Goal: Find specific page/section: Find specific page/section

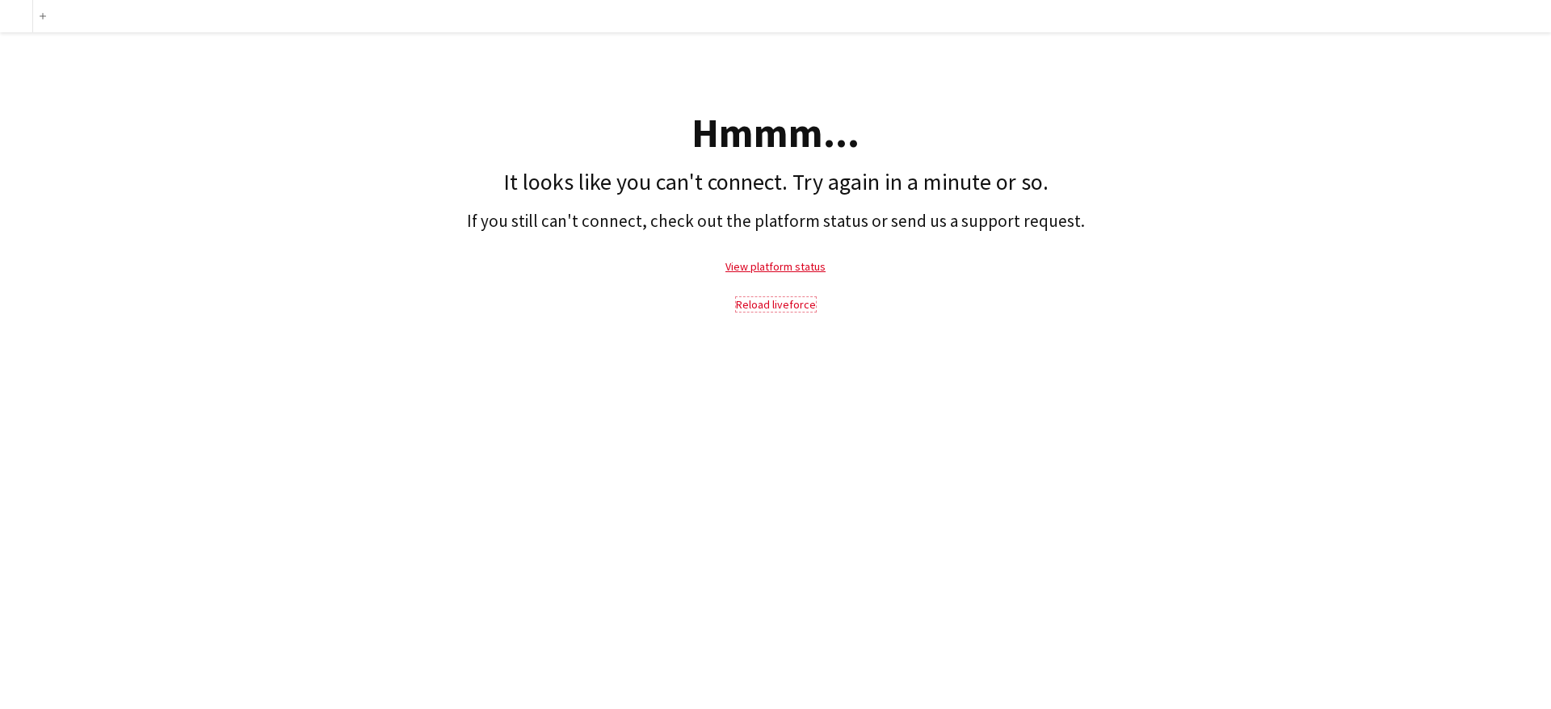
click at [791, 309] on link "Reload liveforce" at bounding box center [776, 304] width 80 height 15
click at [784, 306] on link "Reload liveforce" at bounding box center [776, 304] width 80 height 15
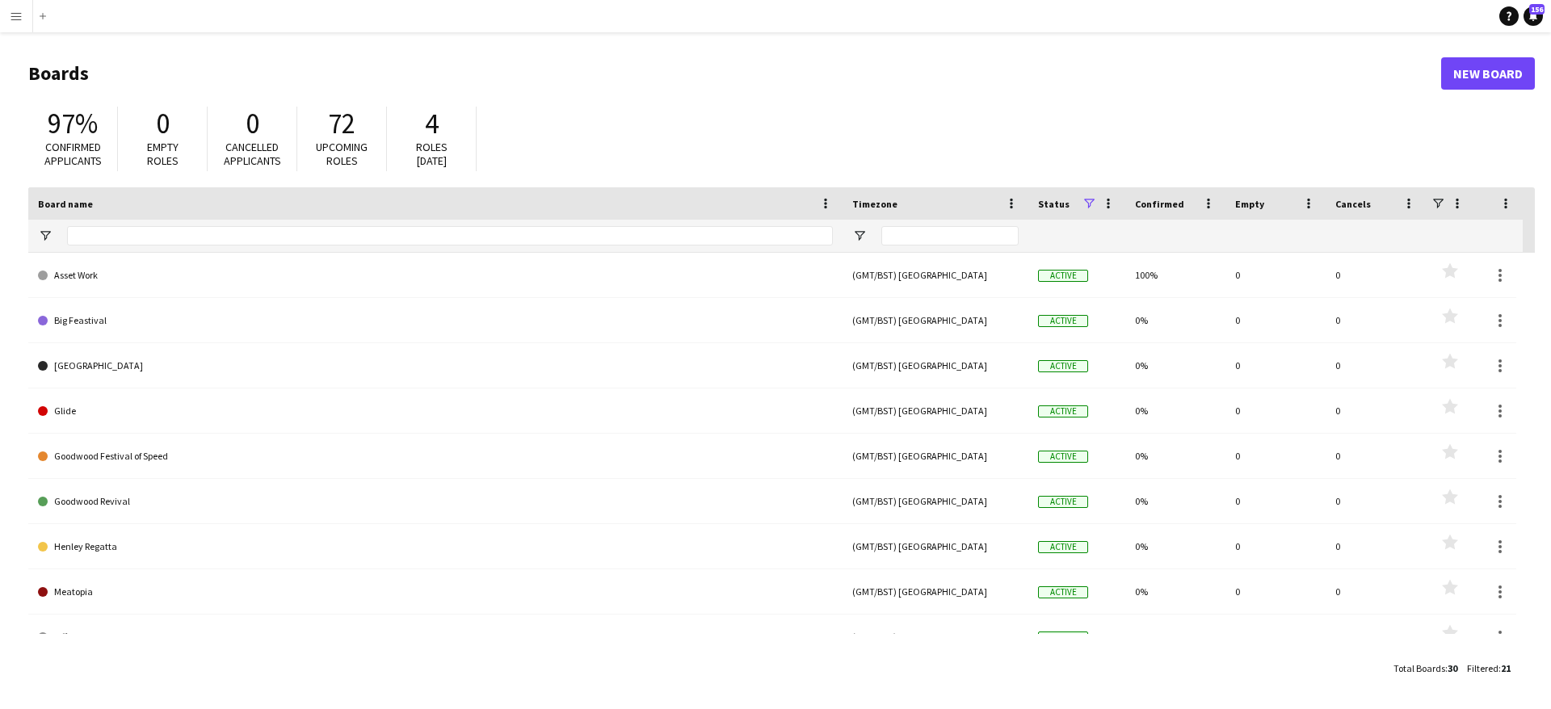
click at [19, 17] on app-icon "Menu" at bounding box center [16, 16] width 13 height 13
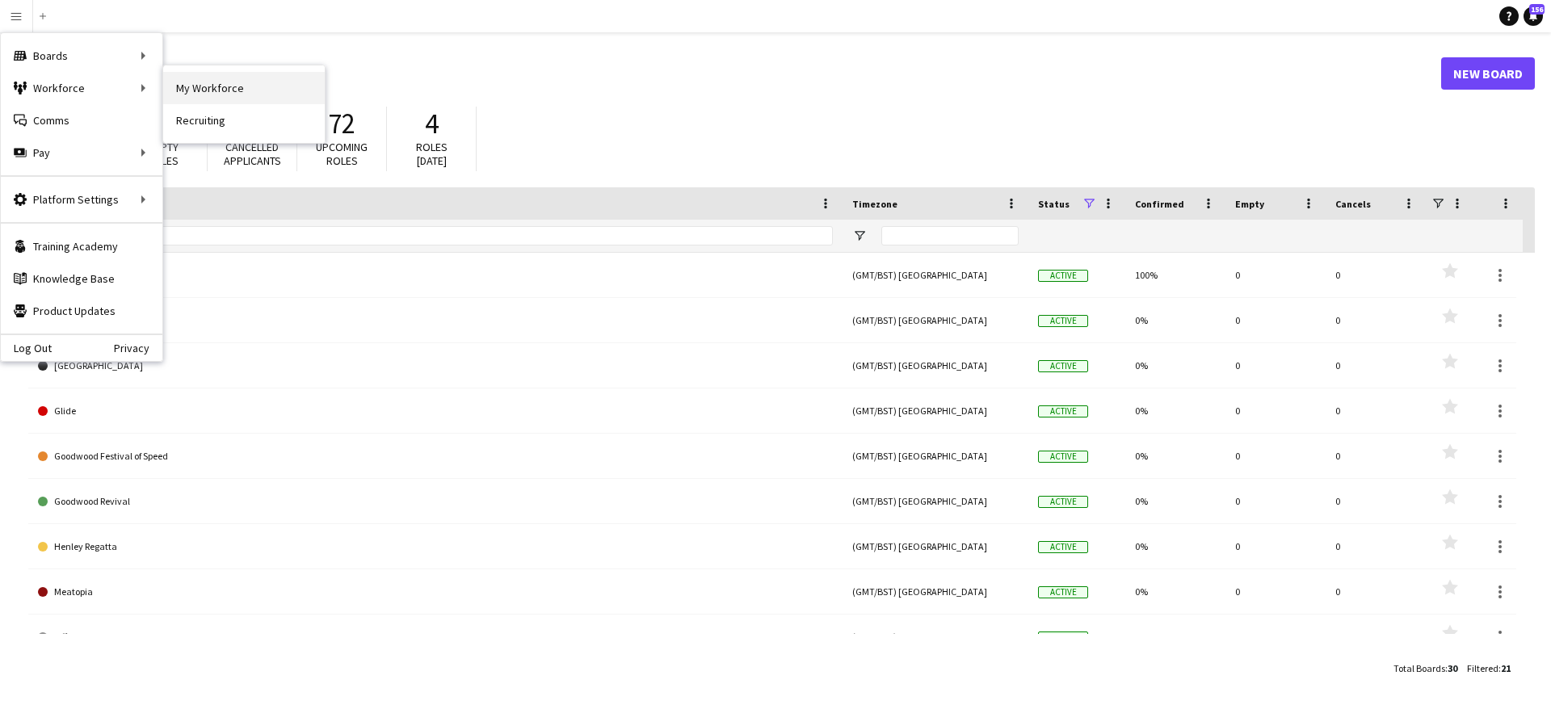
click at [267, 95] on link "My Workforce" at bounding box center [244, 88] width 162 height 32
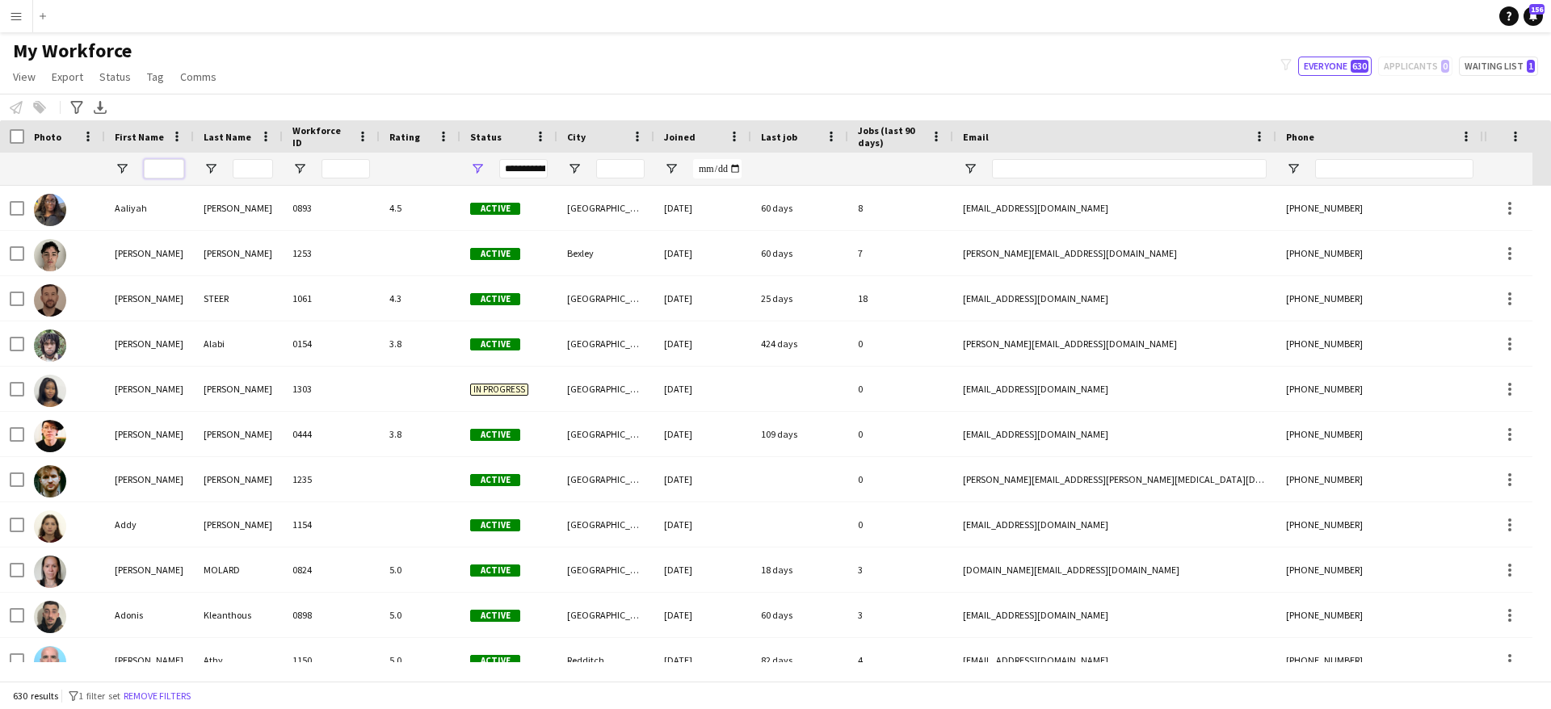
click at [164, 172] on input "First Name Filter Input" at bounding box center [164, 168] width 40 height 19
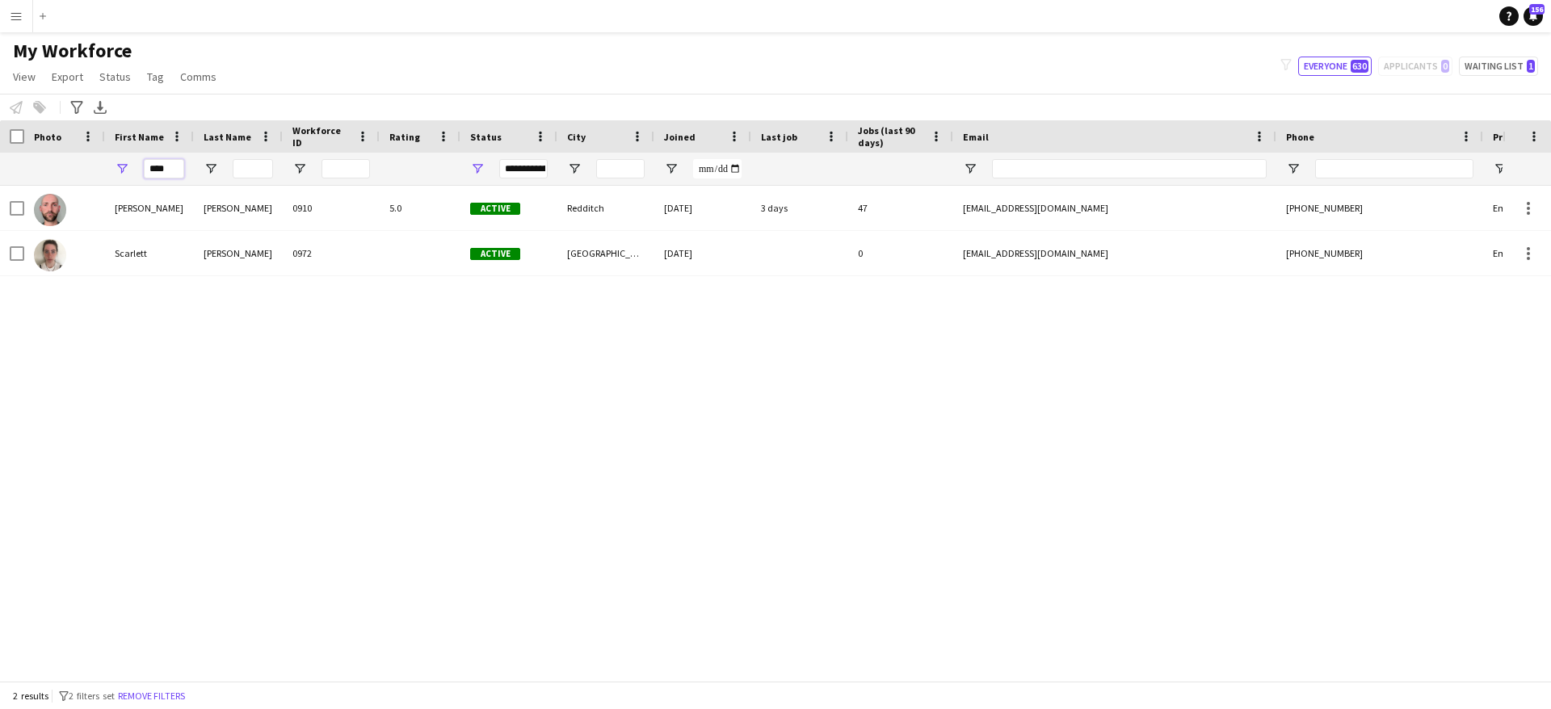
type input "****"
